Goal: Find specific page/section: Find specific page/section

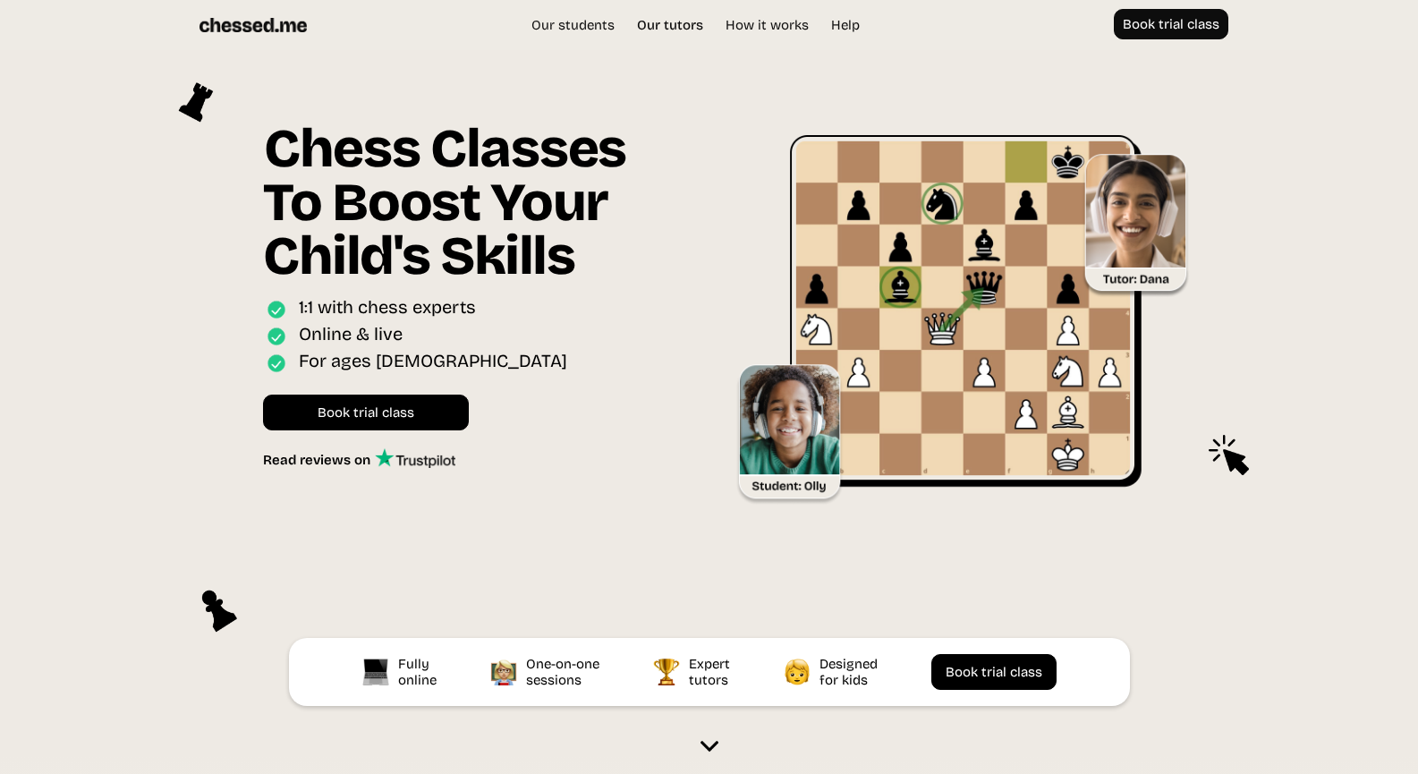
click at [678, 23] on link "Our tutors" at bounding box center [670, 25] width 84 height 18
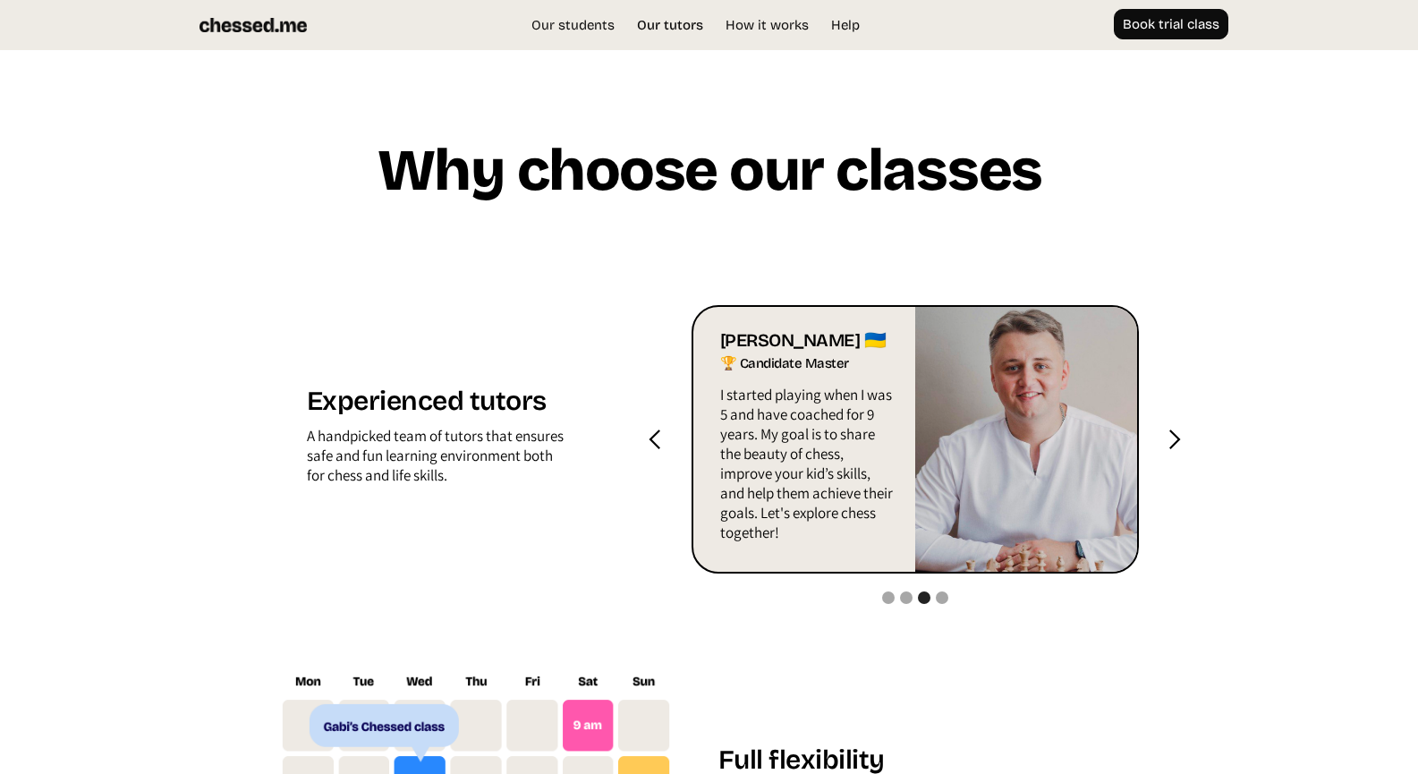
scroll to position [1709, 0]
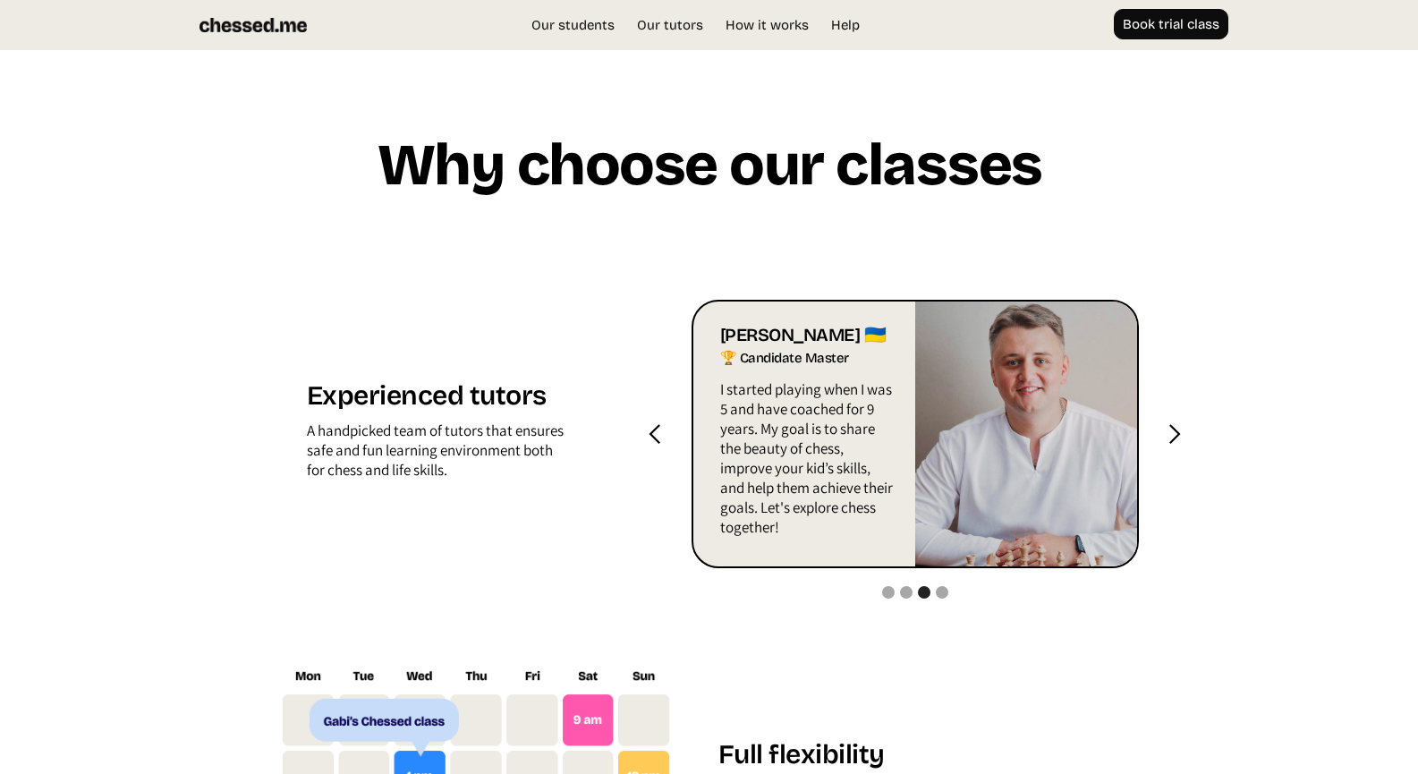
click at [1177, 433] on div "next slide" at bounding box center [1174, 434] width 22 height 22
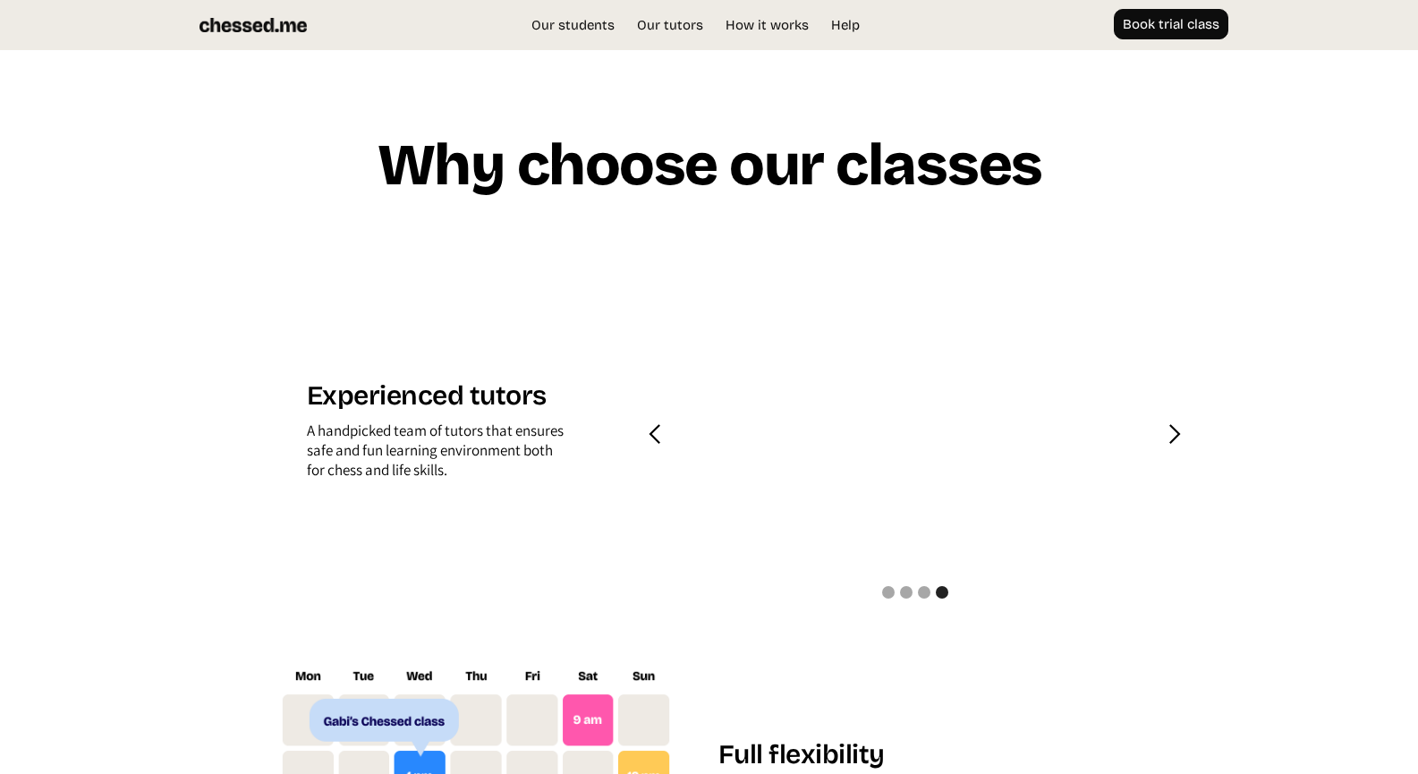
click at [1177, 433] on div "next slide" at bounding box center [1174, 434] width 22 height 22
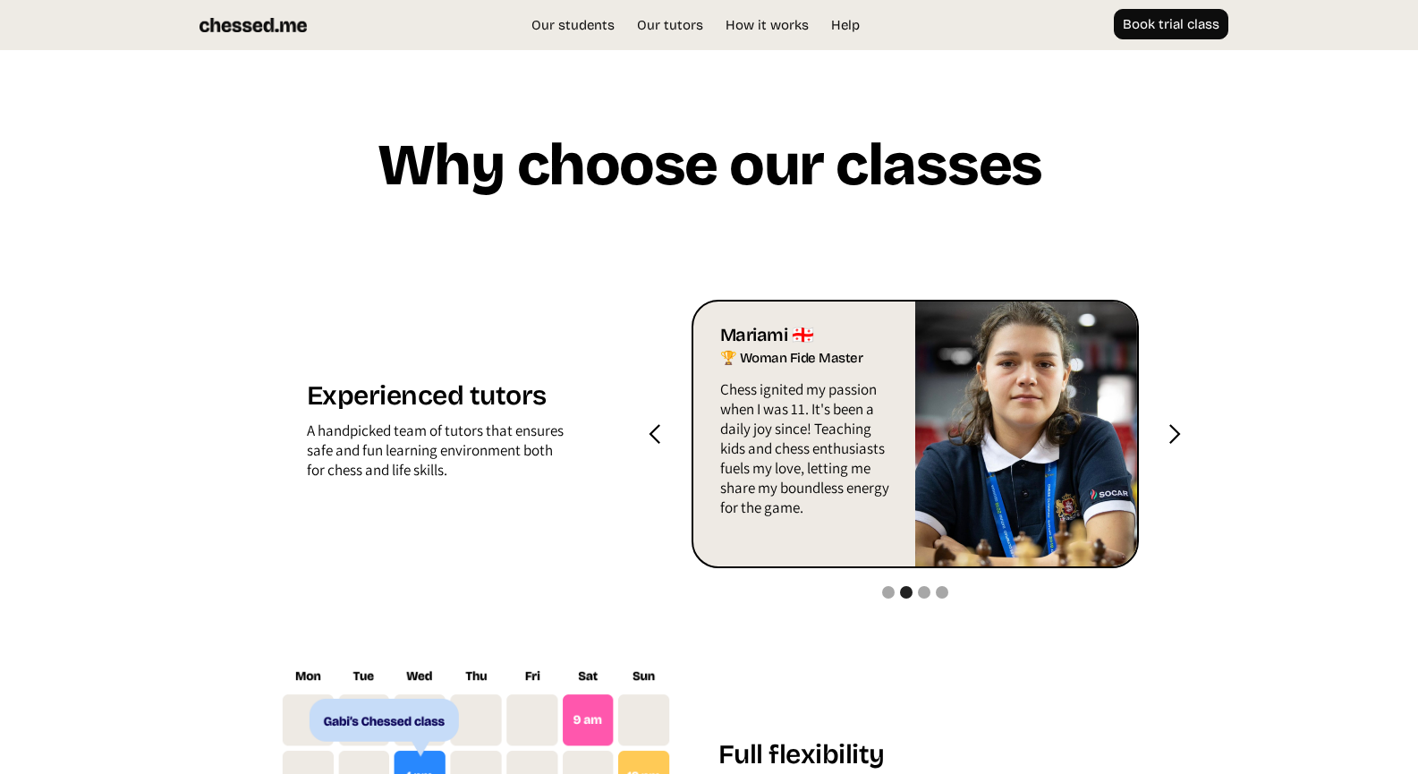
click at [1177, 433] on div "next slide" at bounding box center [1174, 434] width 22 height 22
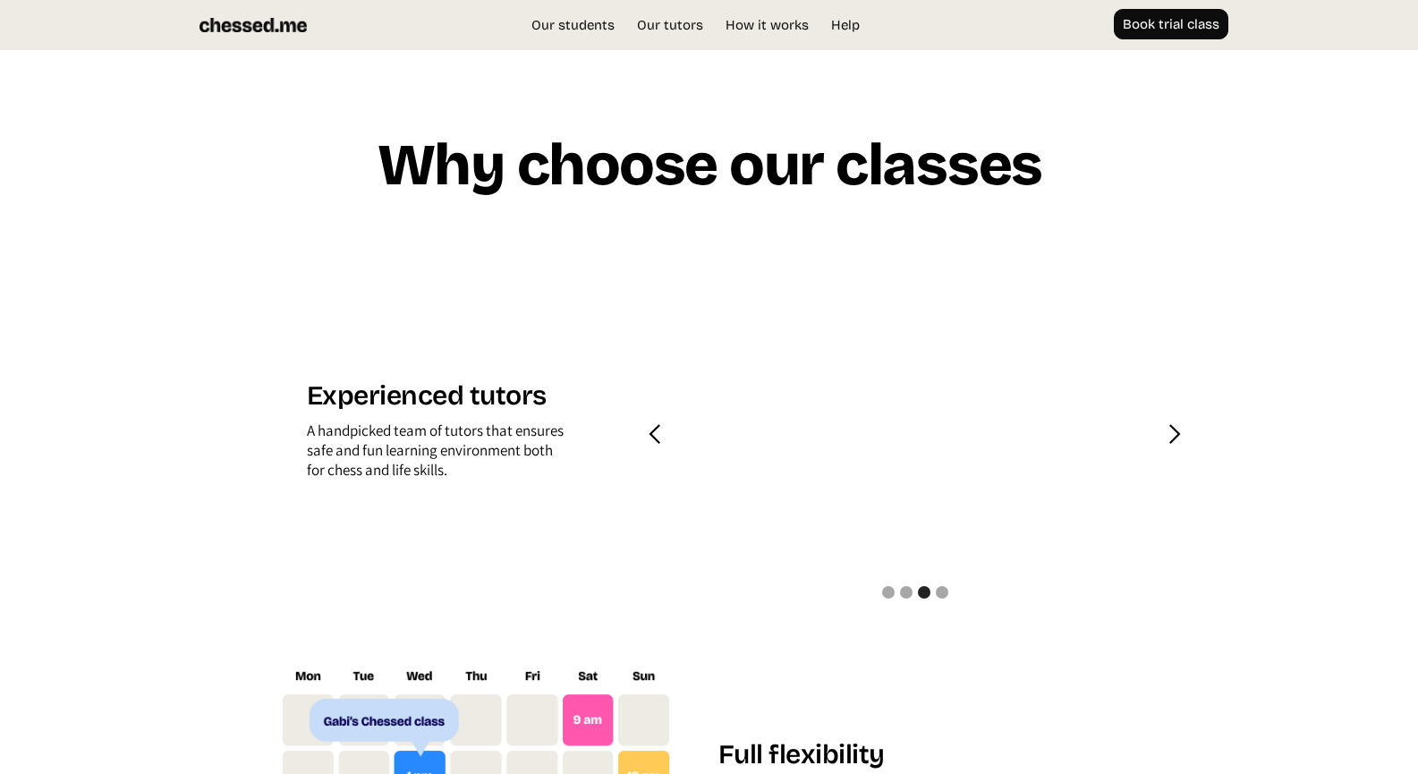
click at [1177, 433] on div "next slide" at bounding box center [1174, 434] width 22 height 22
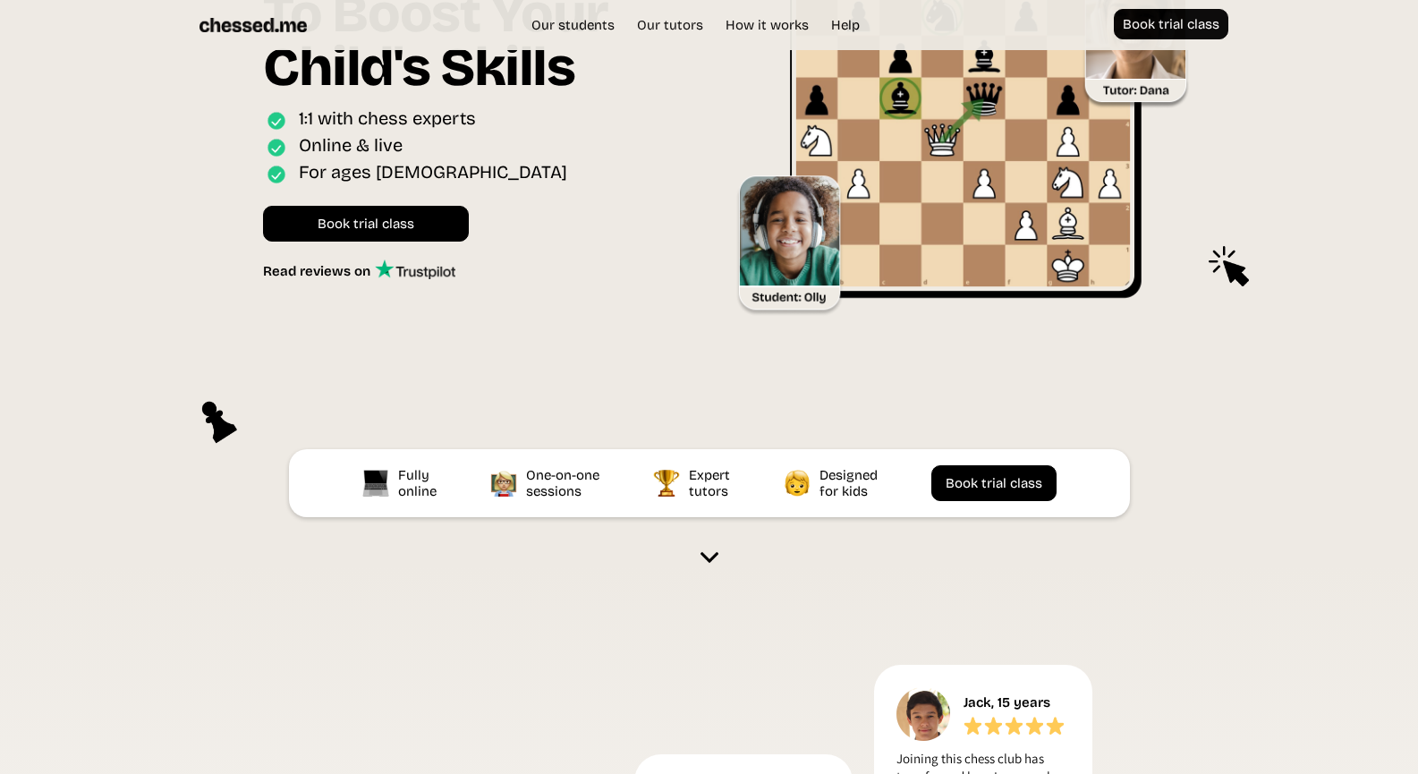
click at [45, 246] on section "Chess Classes To Boost Your Child's Skills Online interactive classes for ages …" at bounding box center [709, 214] width 1418 height 706
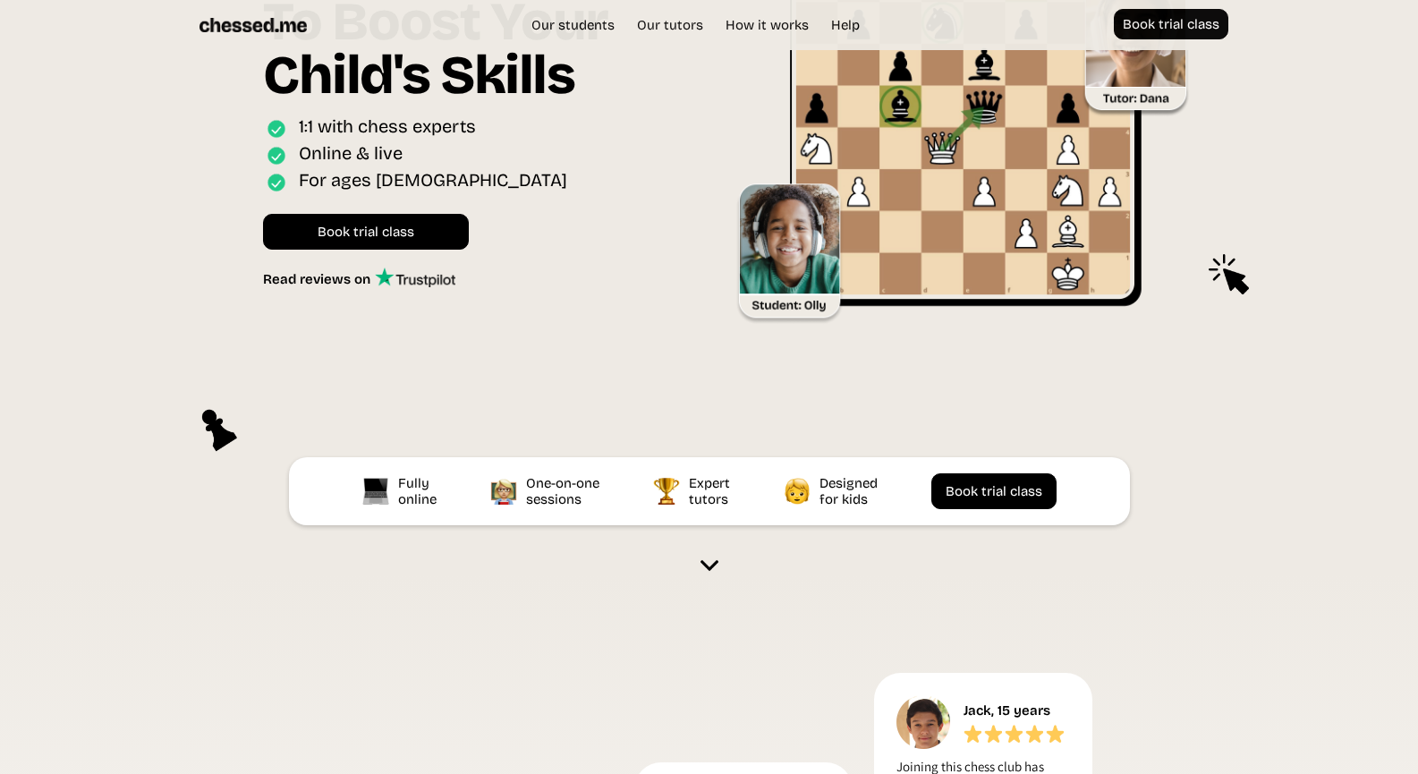
scroll to position [0, 0]
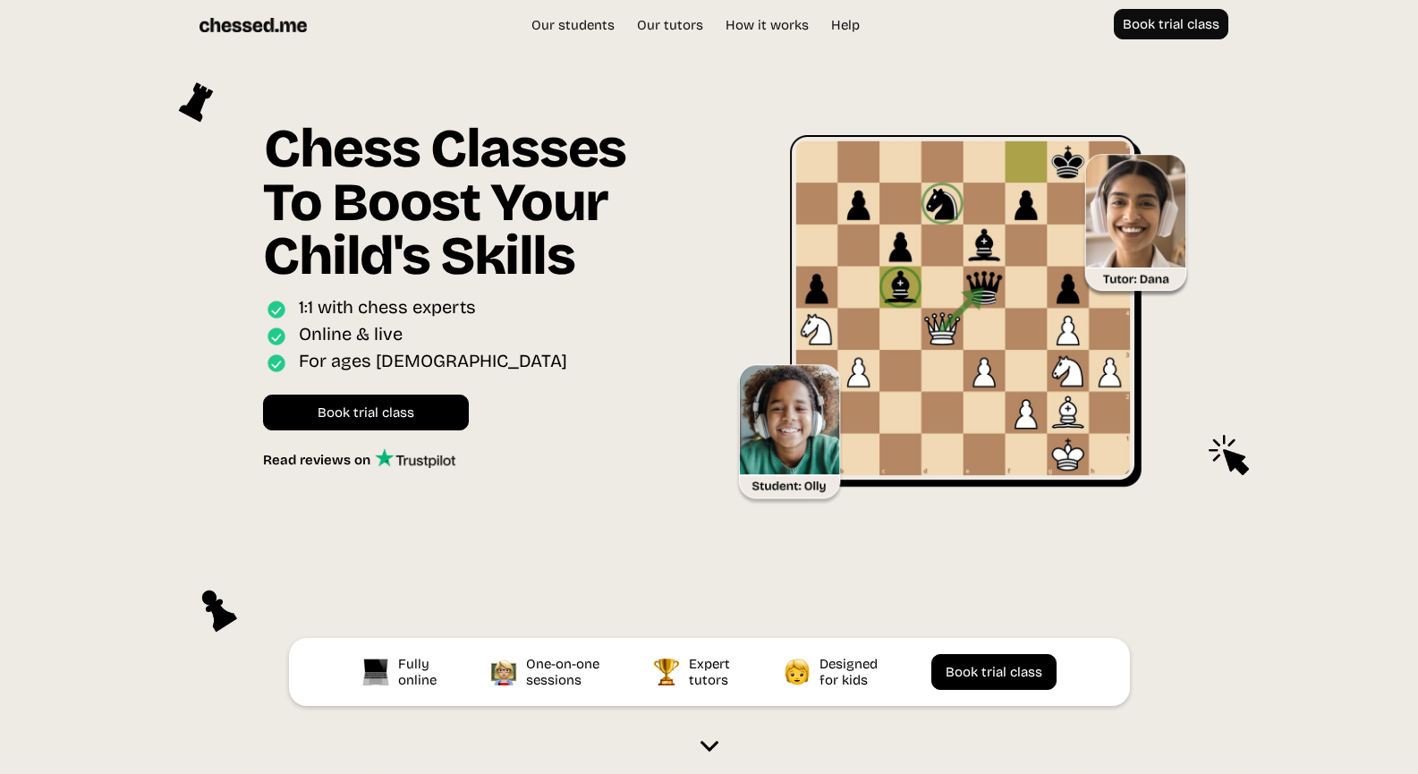
click at [275, 23] on img at bounding box center [252, 25] width 107 height 32
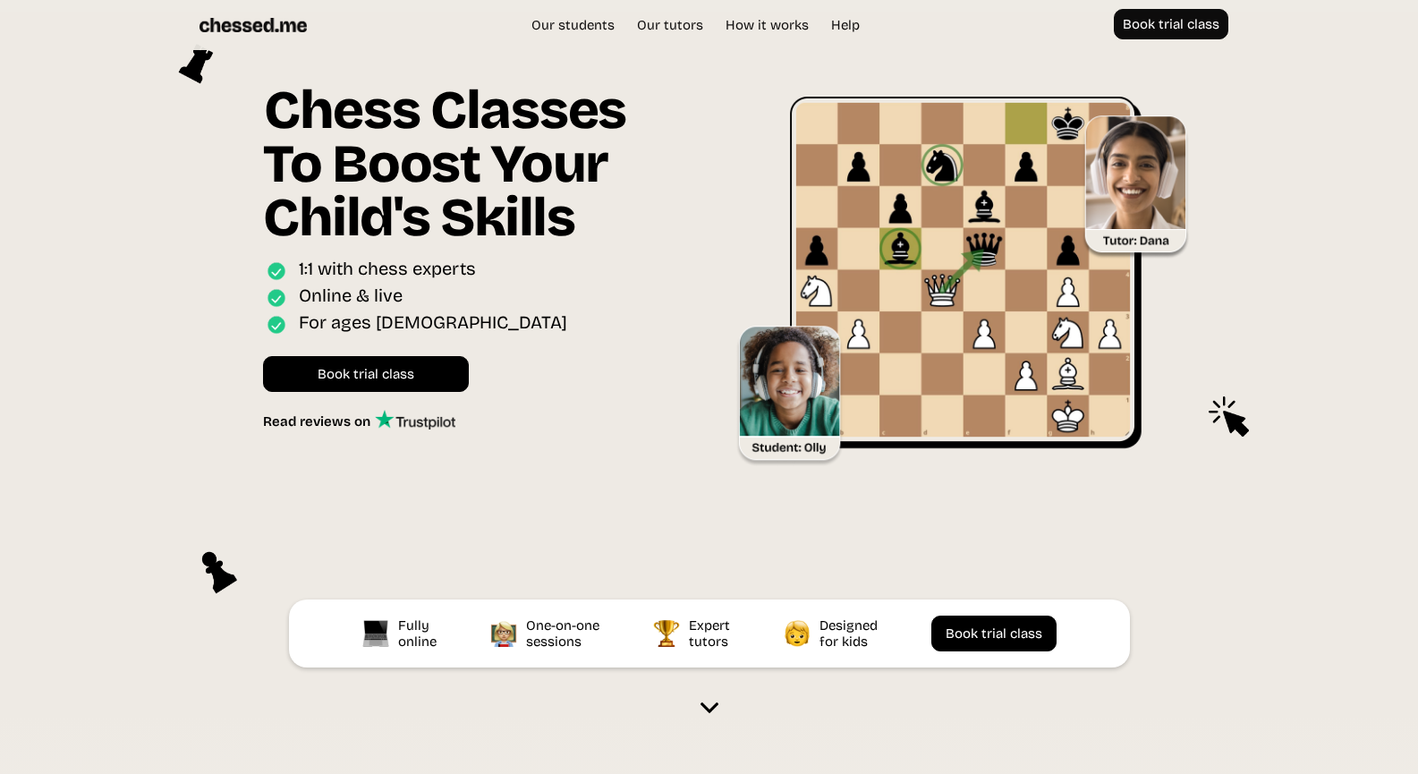
scroll to position [49, 0]
